Goal: Find specific page/section: Find specific page/section

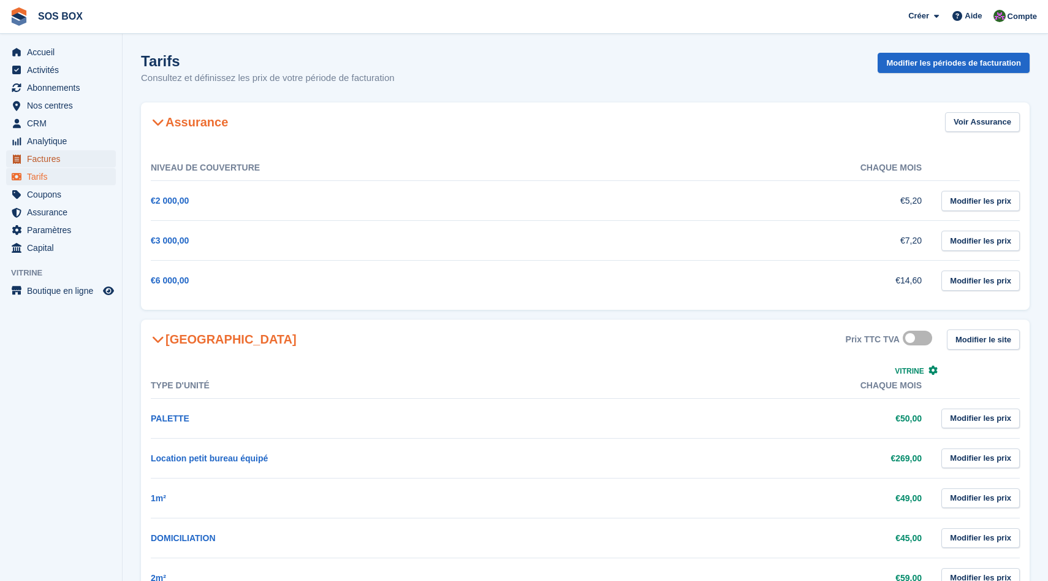
click at [45, 158] on span "Factures" at bounding box center [64, 158] width 74 height 17
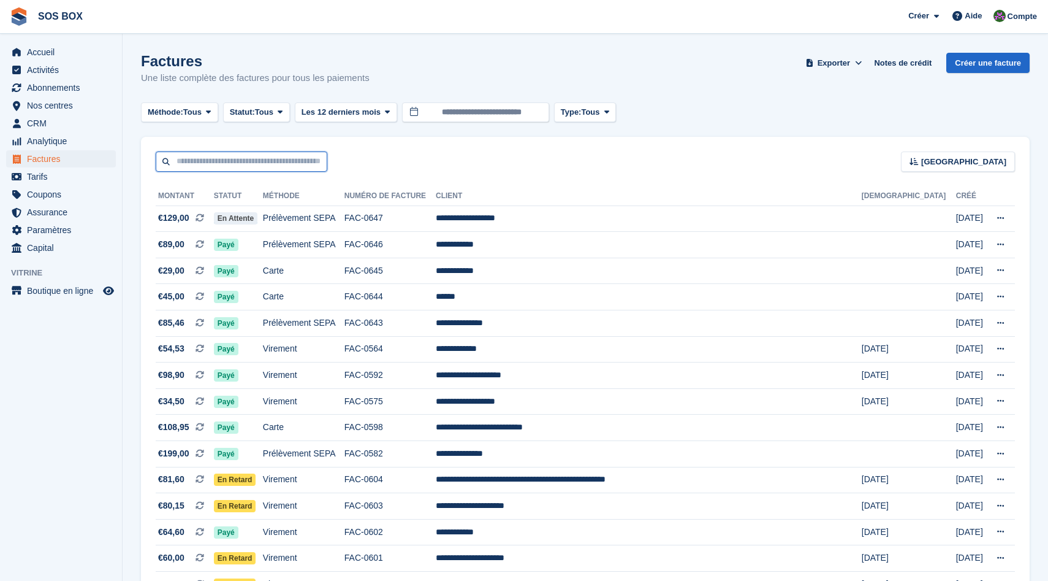
click at [251, 161] on input "text" at bounding box center [242, 161] width 172 height 20
paste input "**********"
type input "**********"
